Goal: Check status: Check status

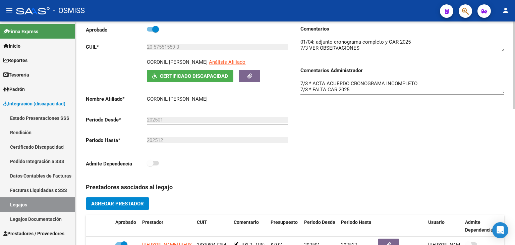
scroll to position [67, 0]
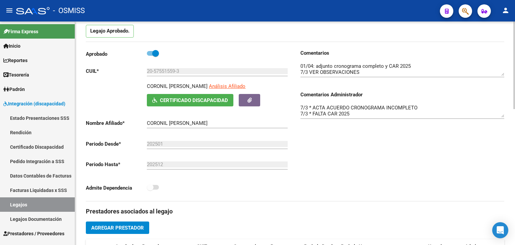
click at [332, 144] on div "Comentarios Comentarios Administrador 7/3 * ACTA ACUERDO CRONOGRAMA INCOMPLETO …" at bounding box center [399, 124] width 209 height 151
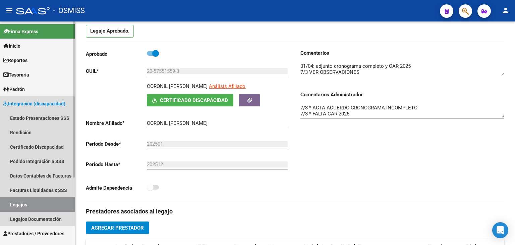
click at [29, 204] on link "Legajos" at bounding box center [37, 204] width 75 height 14
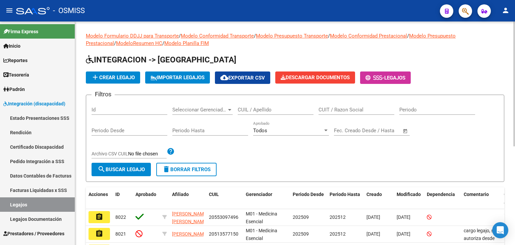
click at [243, 155] on div "Filtros Id Seleccionar Gerenciador Seleccionar Gerenciador CUIL / Apellido CUIT…" at bounding box center [294, 131] width 407 height 62
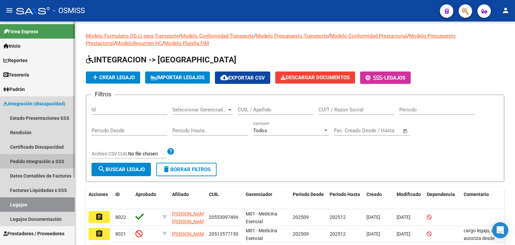
click at [47, 163] on link "Pedido Integración a SSS" at bounding box center [37, 161] width 75 height 14
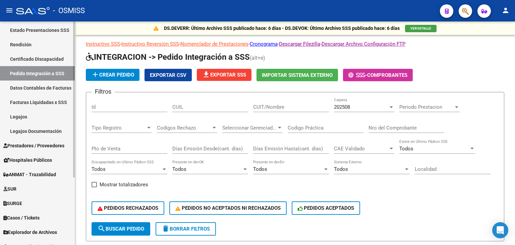
scroll to position [96, 0]
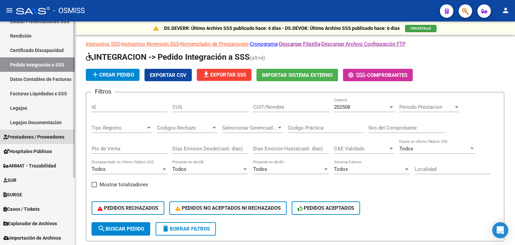
click at [42, 132] on link "Prestadores / Proveedores" at bounding box center [37, 136] width 75 height 14
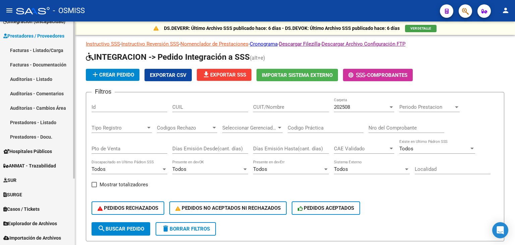
scroll to position [82, 0]
click at [50, 49] on link "Facturas - Listado/Carga" at bounding box center [37, 50] width 75 height 14
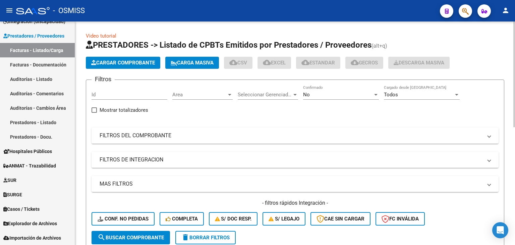
click at [211, 96] on span "Area" at bounding box center [199, 94] width 54 height 6
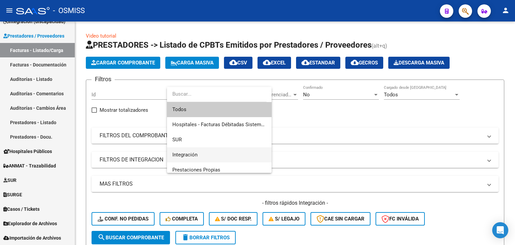
click at [201, 151] on span "Integración" at bounding box center [219, 154] width 94 height 15
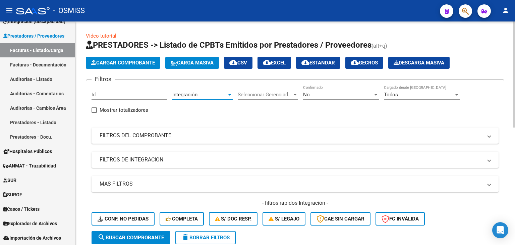
click at [139, 237] on span "search Buscar Comprobante" at bounding box center [130, 237] width 66 height 6
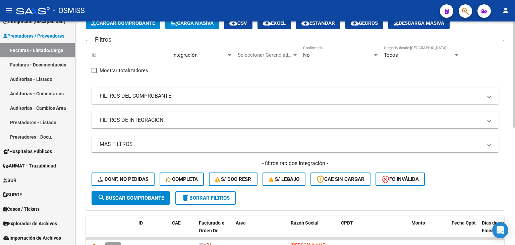
scroll to position [12, 0]
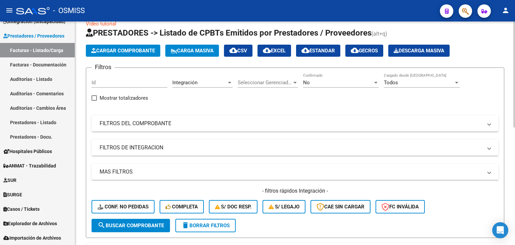
click at [179, 149] on mat-panel-title "FILTROS DE INTEGRACION" at bounding box center [290, 147] width 383 height 7
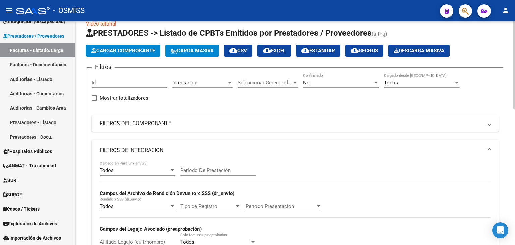
click at [194, 170] on input "Período De Prestación" at bounding box center [218, 170] width 76 height 6
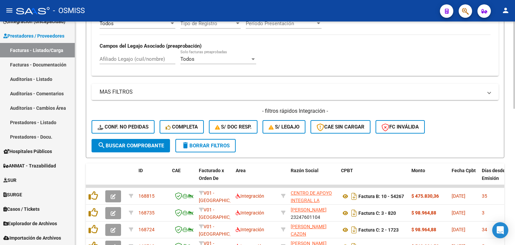
scroll to position [146, 0]
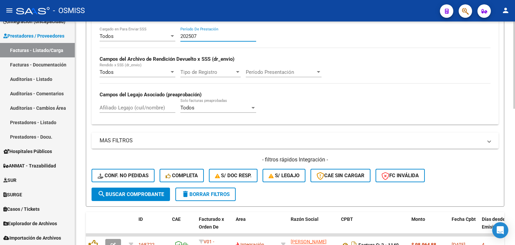
type input "202507"
click at [299, 105] on div "Todos Cargado en Para Enviar SSS 202507 Período De Prestación Campos del Archiv…" at bounding box center [294, 73] width 391 height 92
click at [155, 191] on span "search Buscar Comprobante" at bounding box center [130, 194] width 66 height 6
click at [213, 154] on div "MAS FILTROS Todos Con Doc. Respaldatoria Todos Con Trazabilidad Todos Asociado …" at bounding box center [294, 159] width 407 height 55
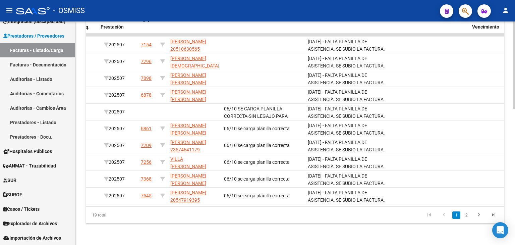
scroll to position [0, 912]
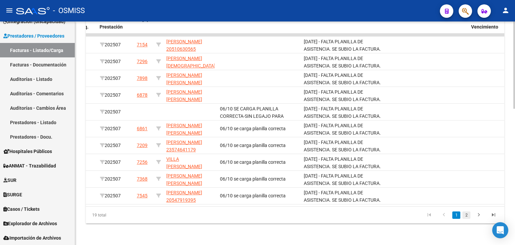
click at [467, 218] on link "2" at bounding box center [466, 214] width 8 height 7
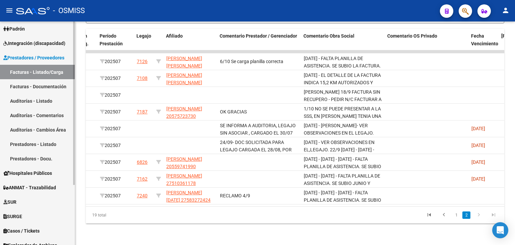
scroll to position [49, 0]
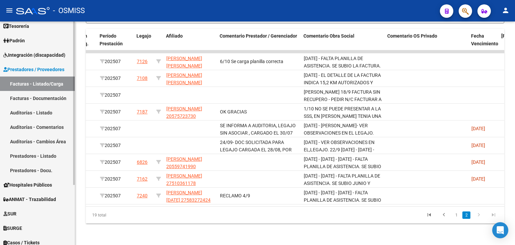
click at [43, 51] on span "Integración (discapacidad)" at bounding box center [34, 54] width 62 height 7
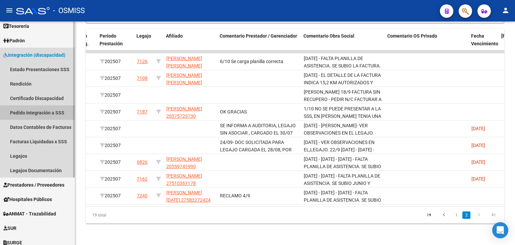
click at [47, 109] on link "Pedido Integración a SSS" at bounding box center [37, 112] width 75 height 14
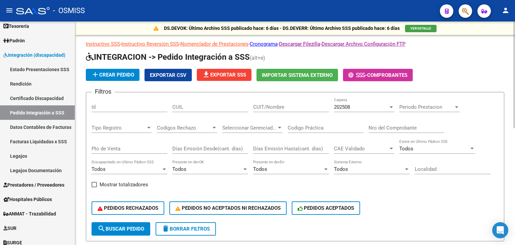
click at [351, 110] on div "202508 Carpeta" at bounding box center [364, 104] width 60 height 14
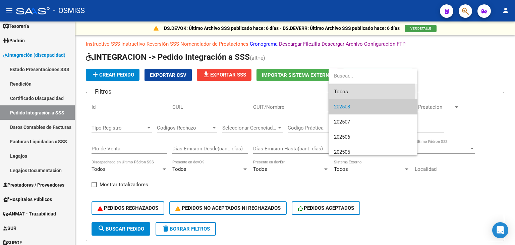
click at [354, 91] on span "Todos" at bounding box center [373, 91] width 78 height 15
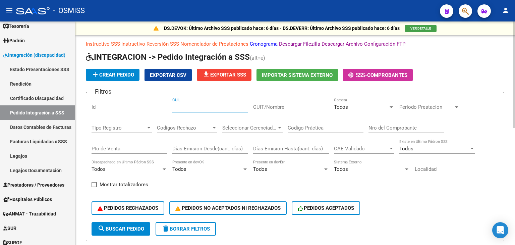
paste input "23547658779"
type input "23547658779"
click at [413, 103] on div "Periodo Prestacion Periodo Prestacion" at bounding box center [429, 104] width 60 height 14
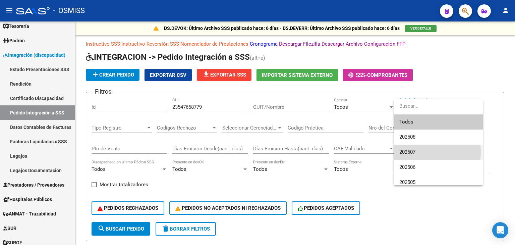
click at [418, 152] on span "202507" at bounding box center [438, 151] width 78 height 15
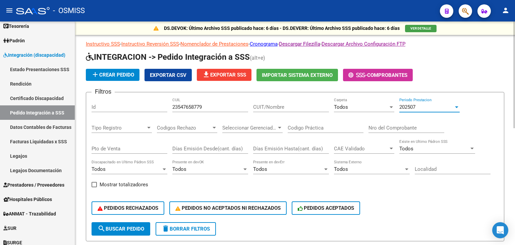
click at [118, 226] on span "search Buscar Pedido" at bounding box center [120, 228] width 47 height 6
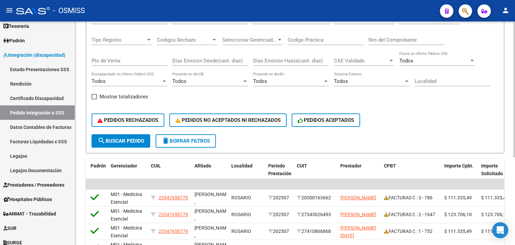
scroll to position [77, 0]
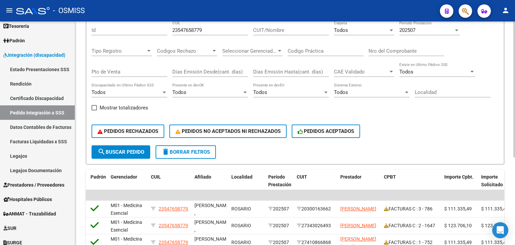
click at [184, 156] on button "delete Borrar Filtros" at bounding box center [185, 151] width 60 height 13
drag, startPoint x: 201, startPoint y: 33, endPoint x: 192, endPoint y: 29, distance: 10.5
paste input "20510962061"
type input "20510962061"
click at [412, 31] on span "Periodo Prestacion" at bounding box center [426, 30] width 54 height 6
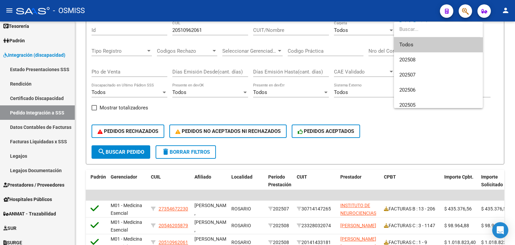
click at [414, 127] on div at bounding box center [257, 122] width 515 height 245
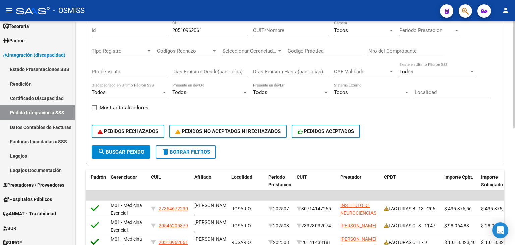
click at [422, 24] on div "Periodo Prestacion Periodo Prestacion" at bounding box center [429, 28] width 60 height 14
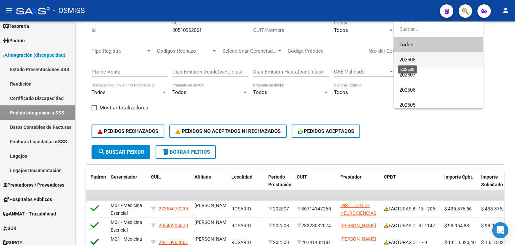
click at [407, 59] on span "202508" at bounding box center [407, 60] width 16 height 6
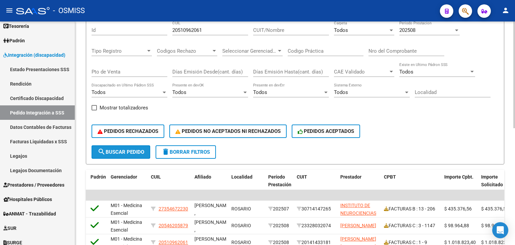
click at [133, 152] on span "search Buscar Pedido" at bounding box center [120, 152] width 47 height 6
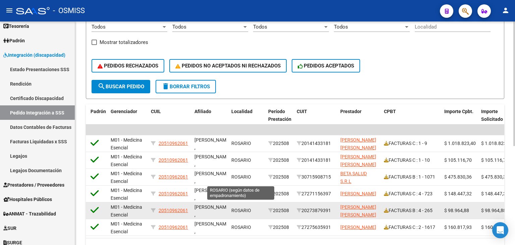
scroll to position [177, 0]
